Goal: Find specific page/section: Find specific page/section

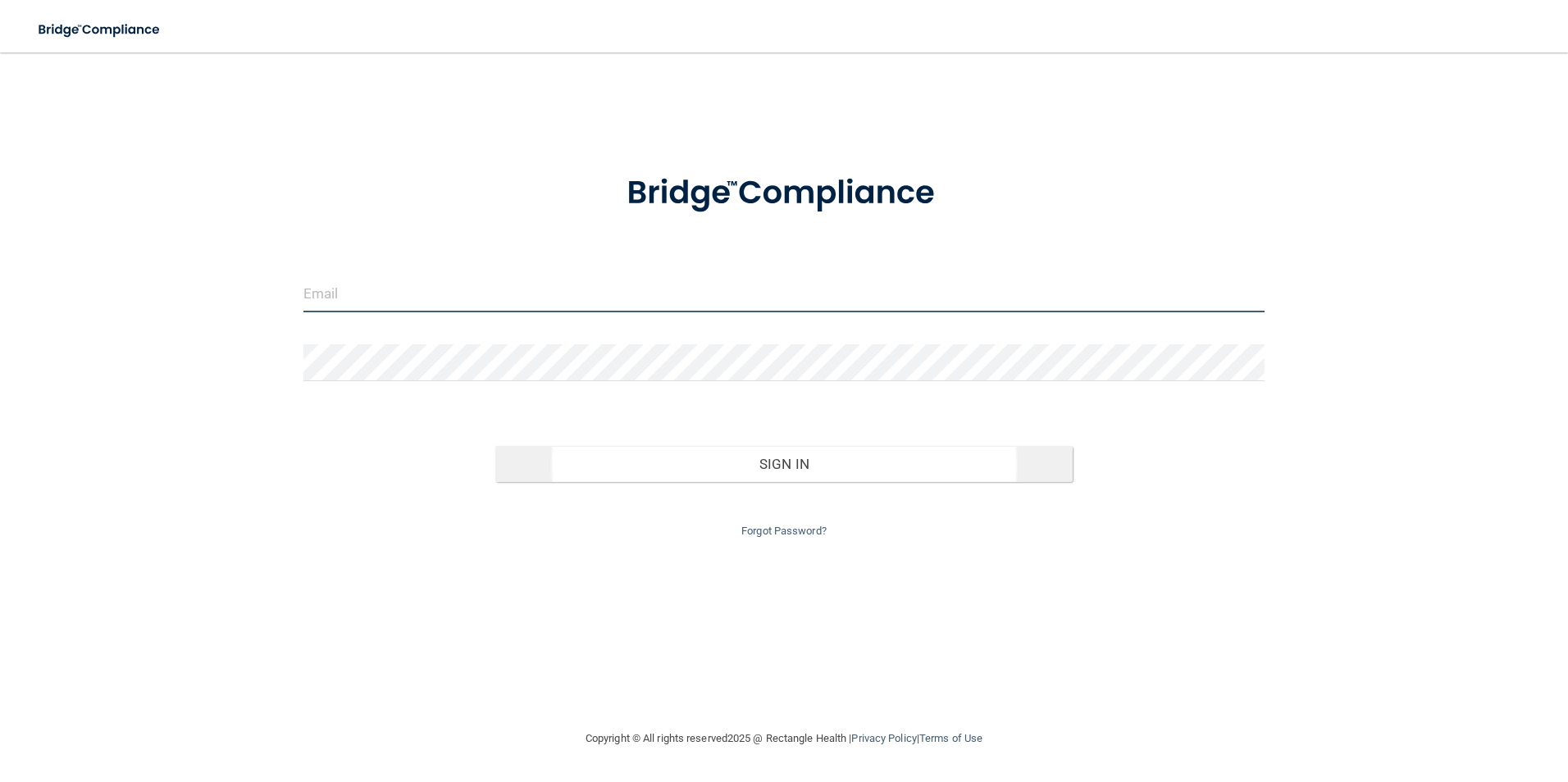
type input "[EMAIL_ADDRESS][DOMAIN_NAME]"
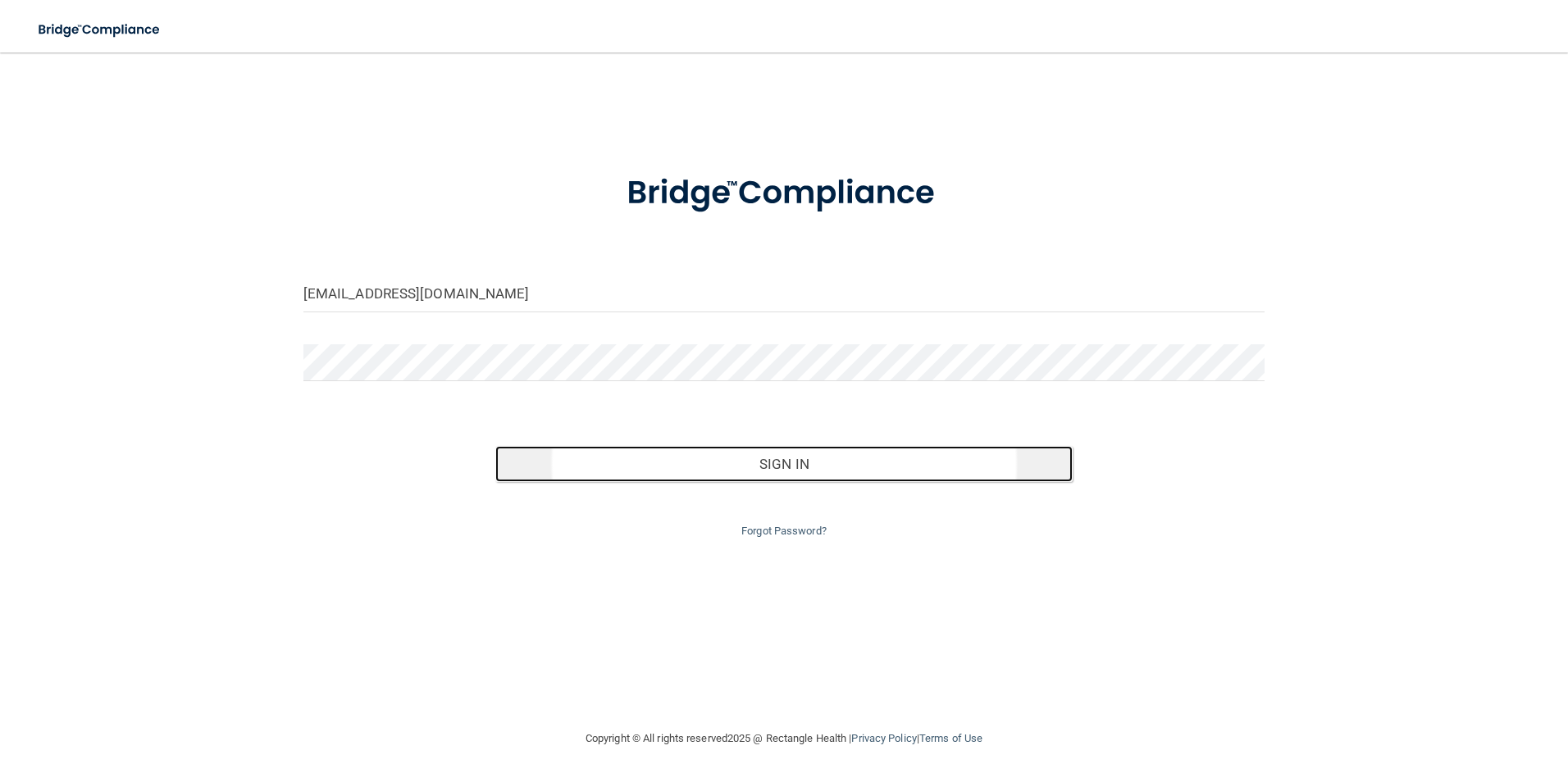
click at [774, 463] on button "Sign In" at bounding box center [783, 464] width 577 height 36
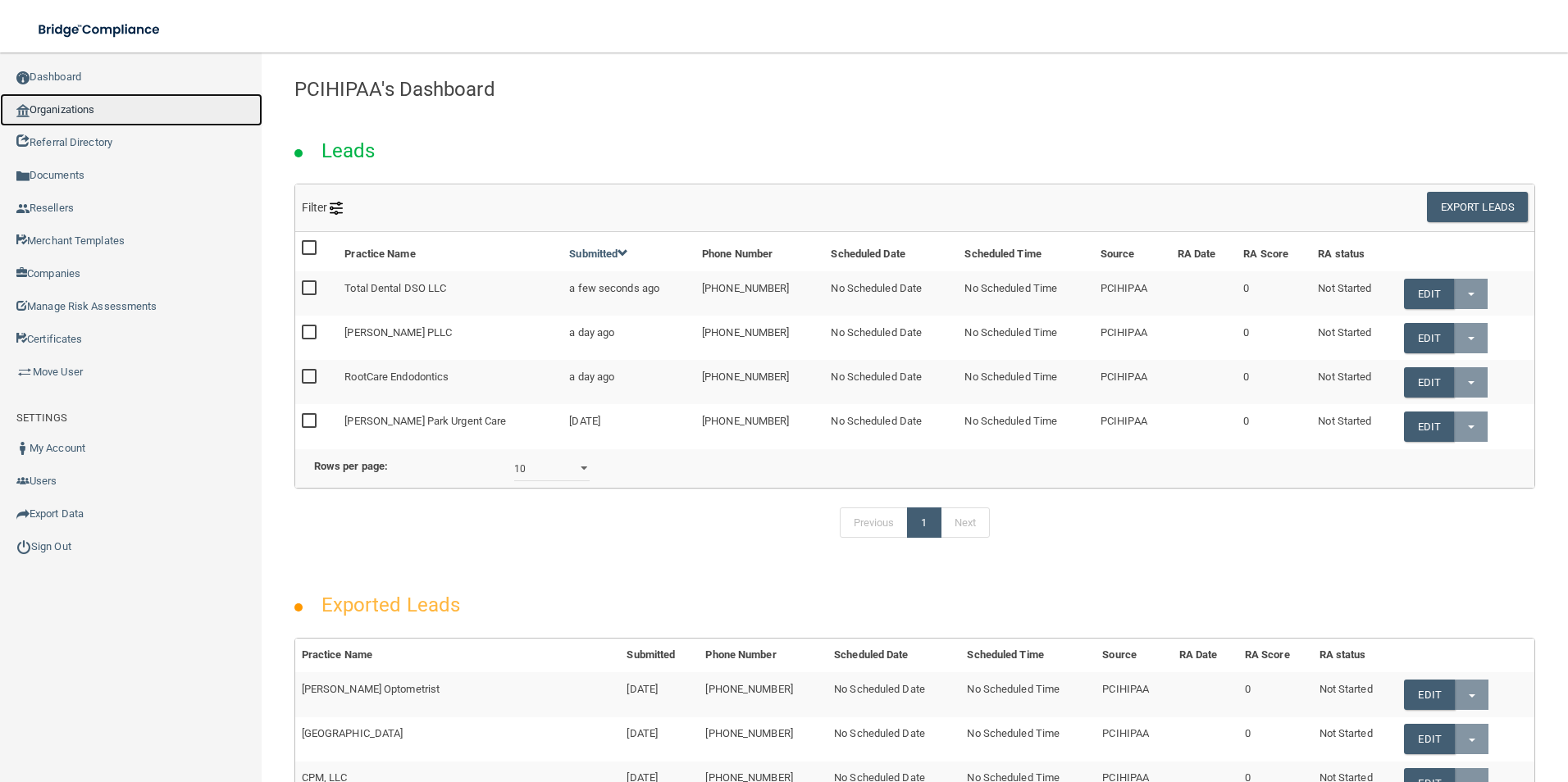
click at [147, 114] on link "Organizations" at bounding box center [131, 110] width 262 height 33
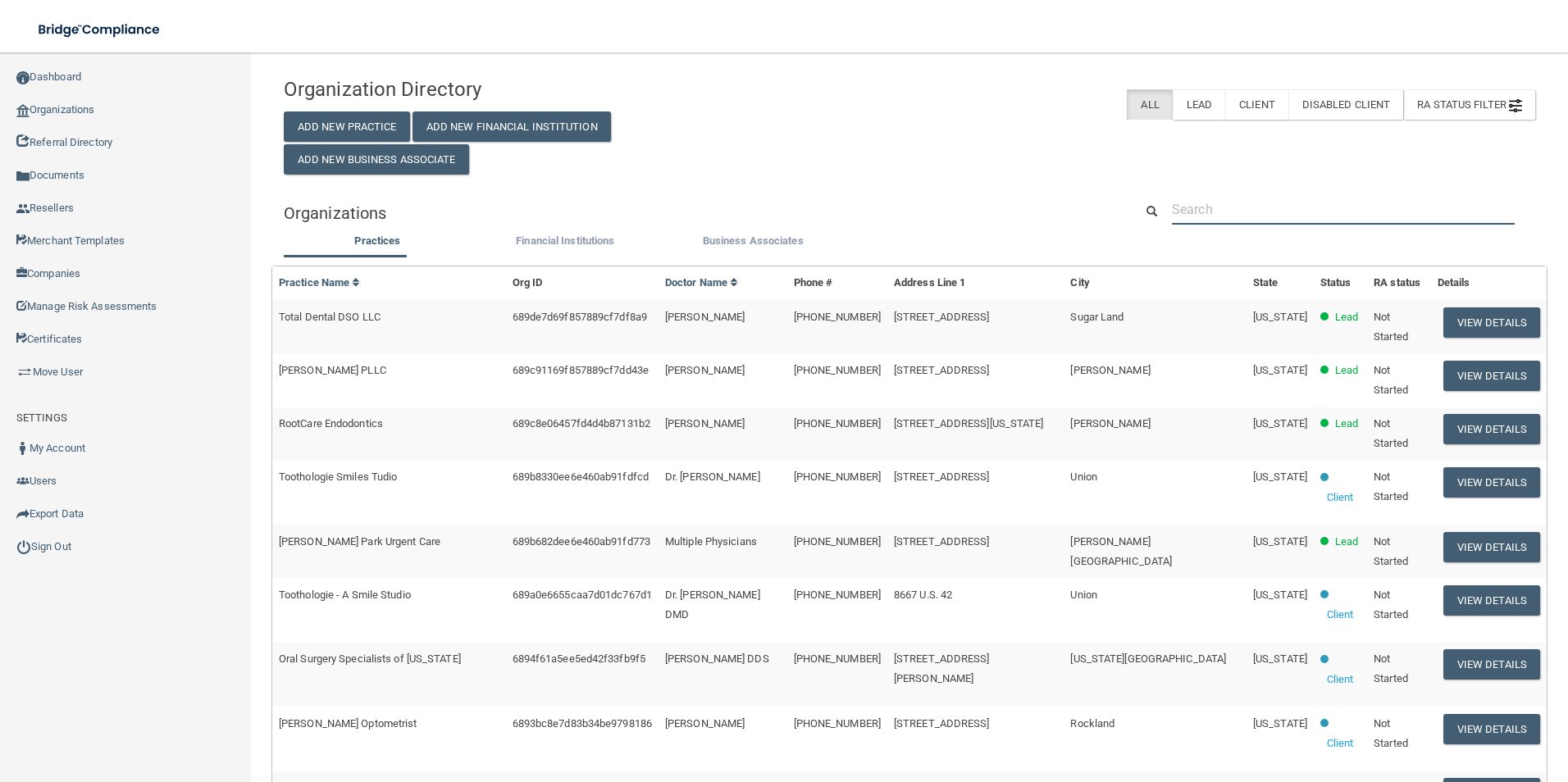
click at [1244, 202] on input "text" at bounding box center [1343, 209] width 343 height 30
paste input "Smile Makers of [US_STATE]"
type input "Smile Makers of [US_STATE]"
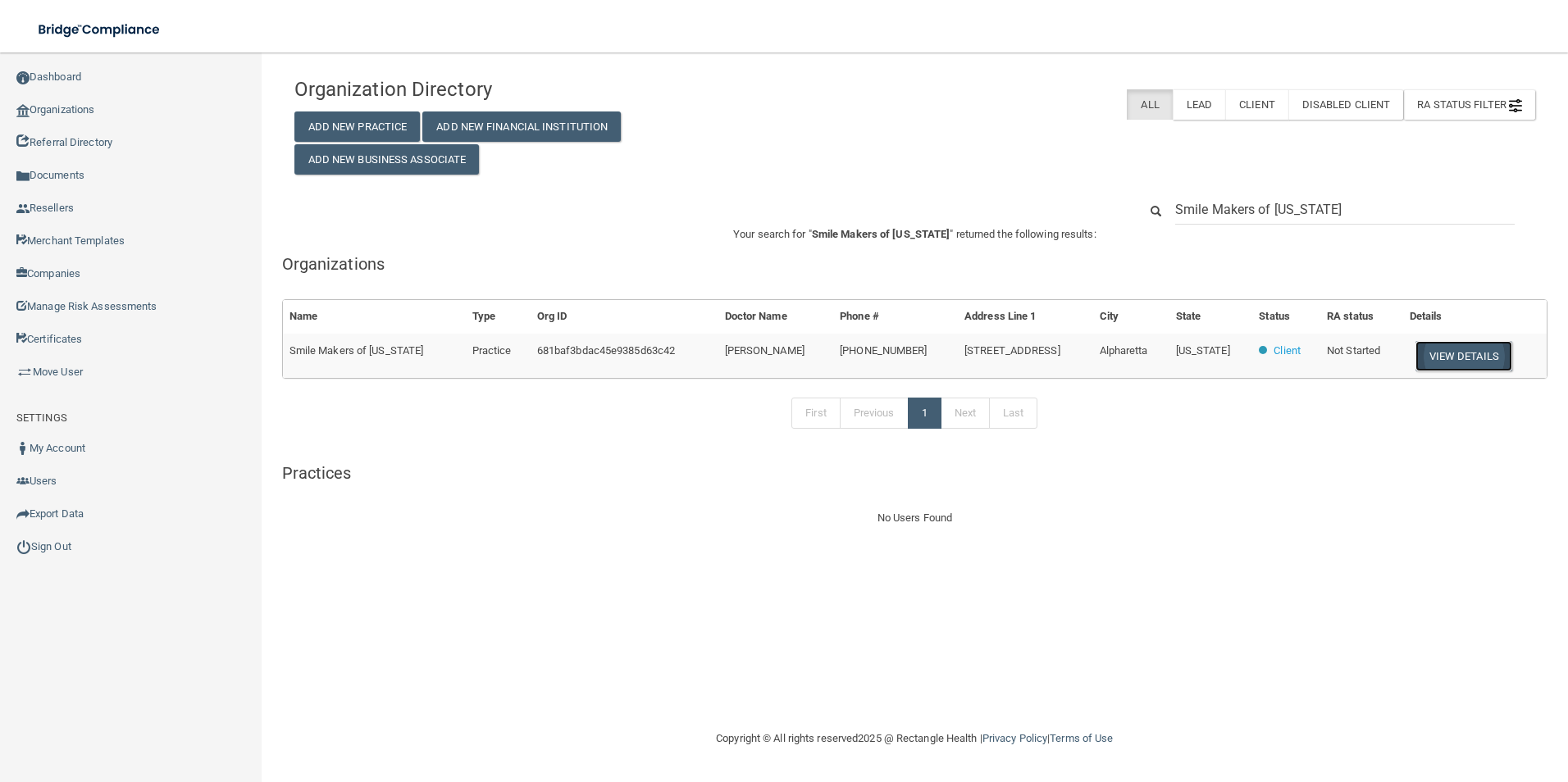
click at [1462, 353] on button "View Details" at bounding box center [1463, 356] width 97 height 30
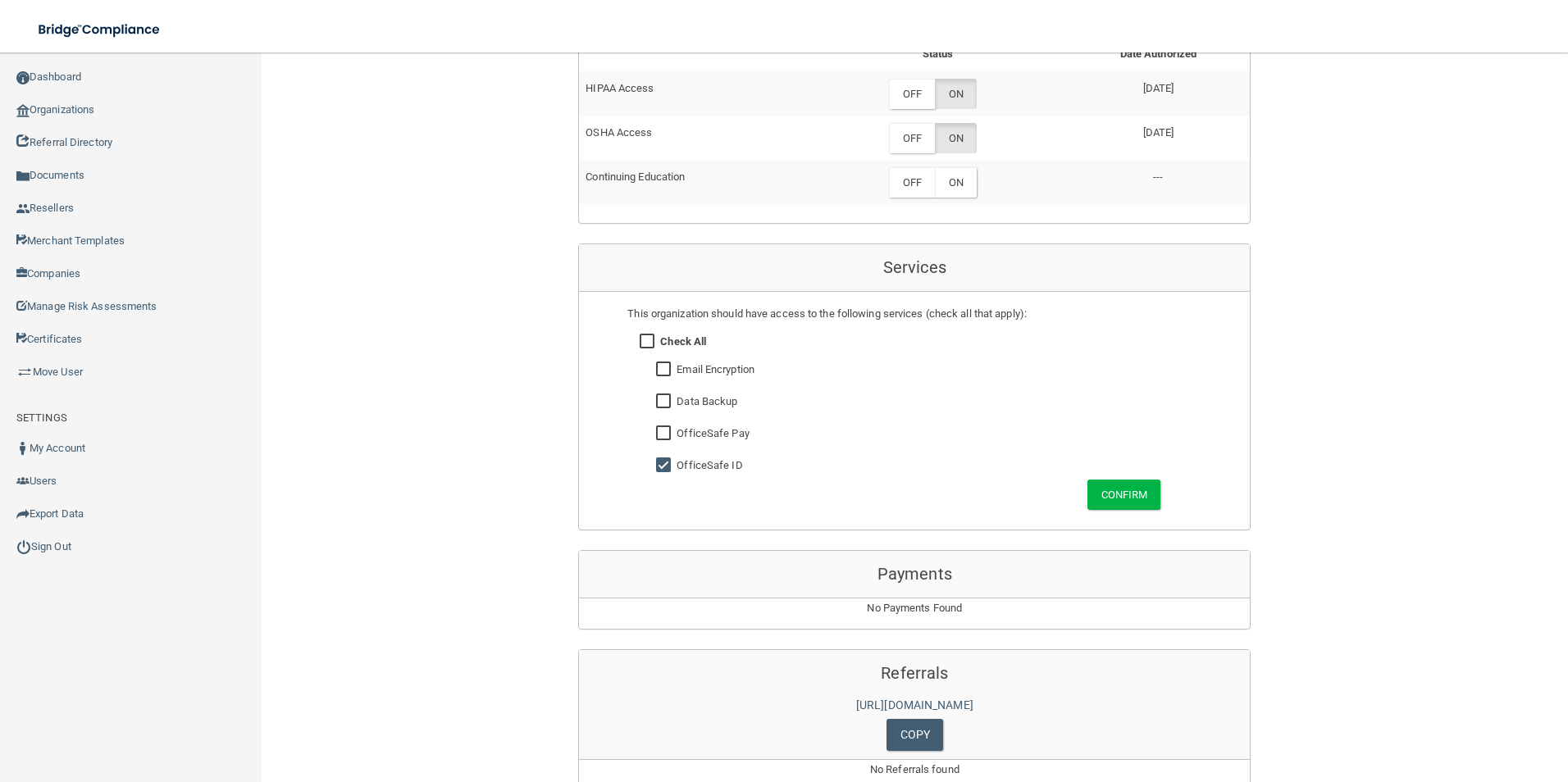
scroll to position [1035, 0]
